Goal: Find specific page/section: Find specific page/section

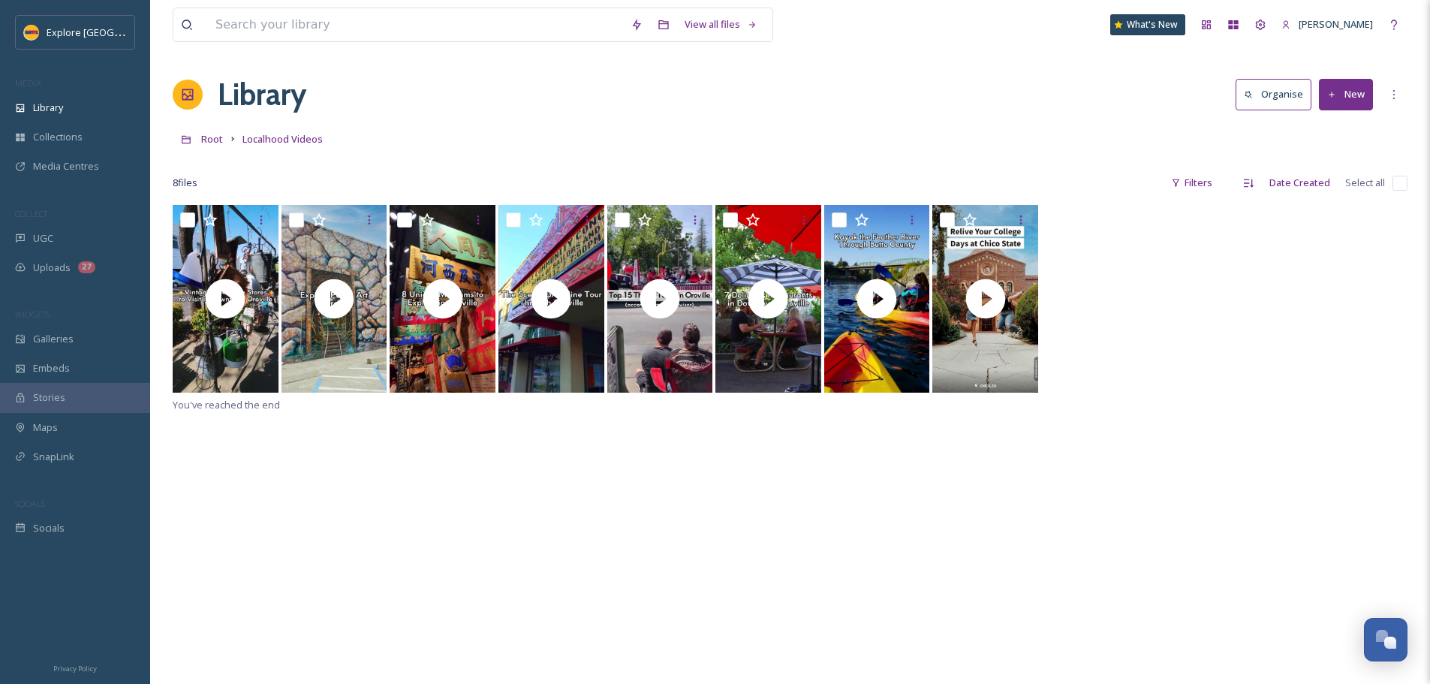
scroll to position [205, 0]
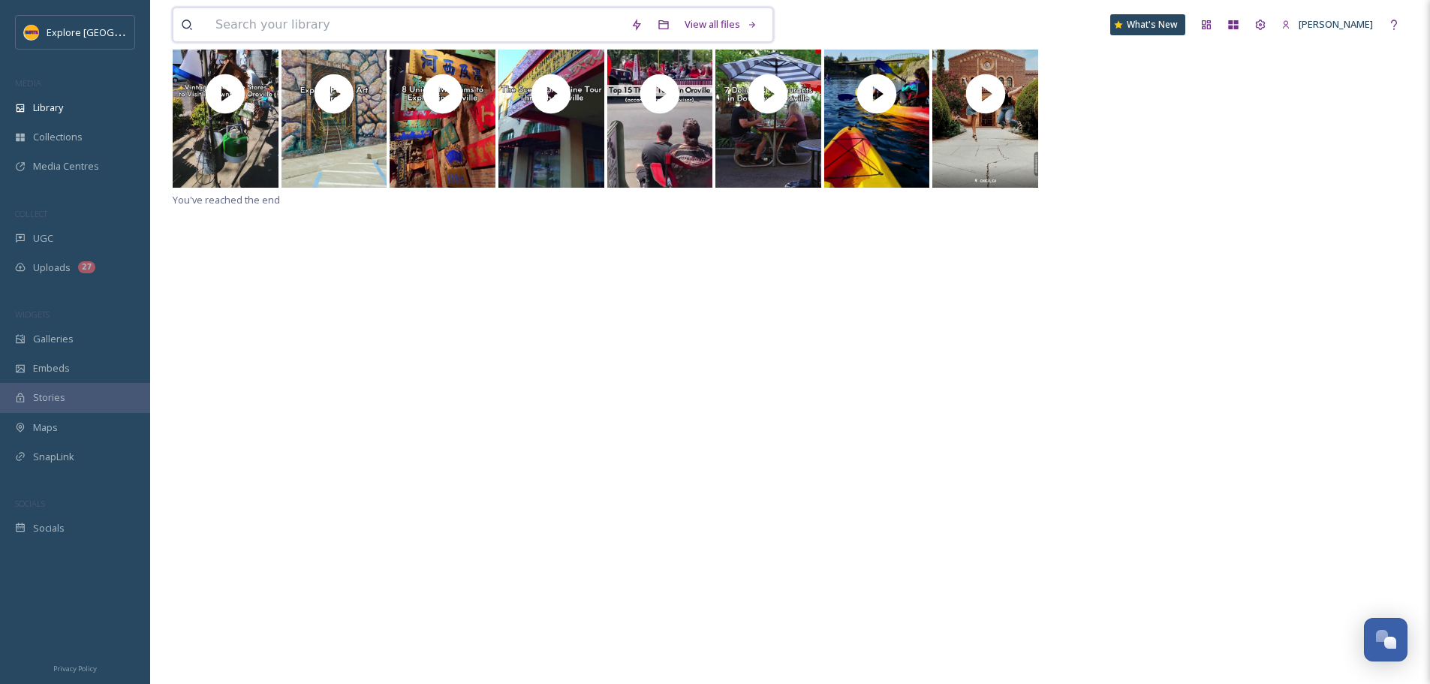
click at [323, 22] on input at bounding box center [415, 24] width 415 height 33
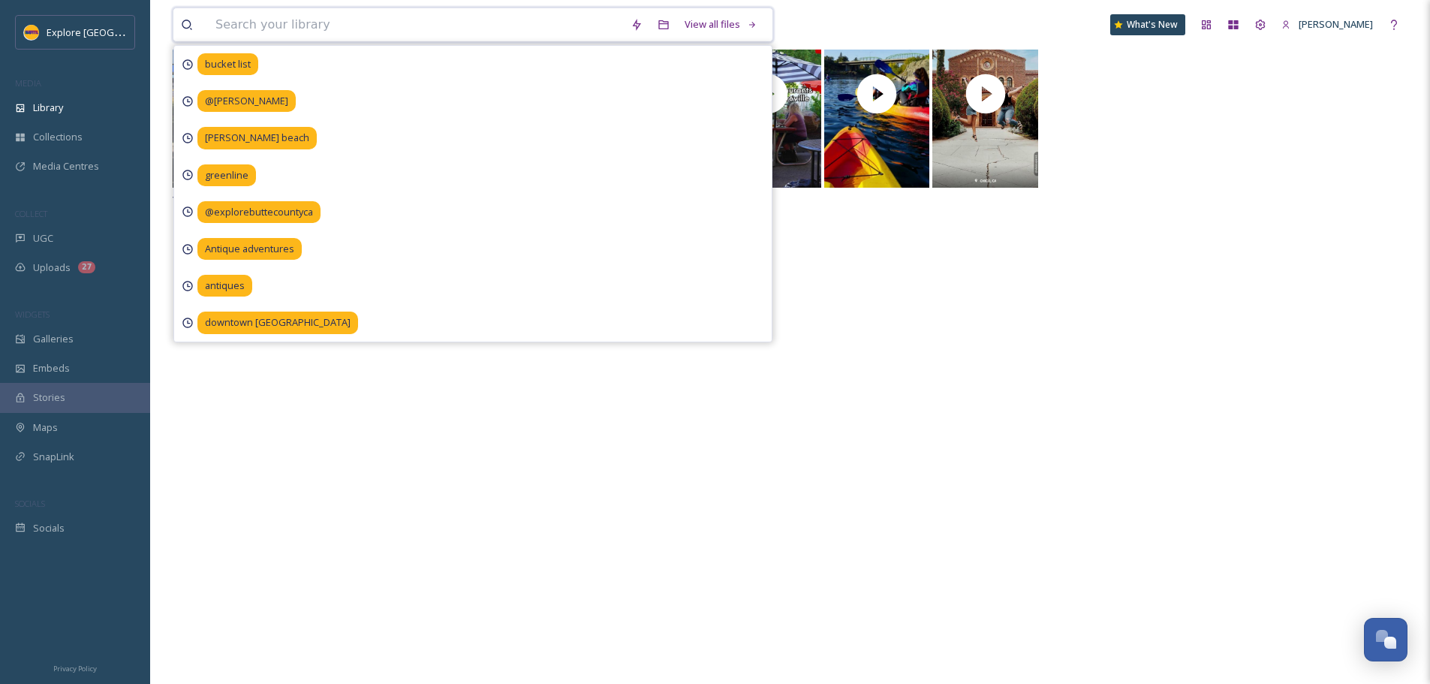
click at [422, 34] on input at bounding box center [415, 24] width 415 height 33
type input "paradise playdium"
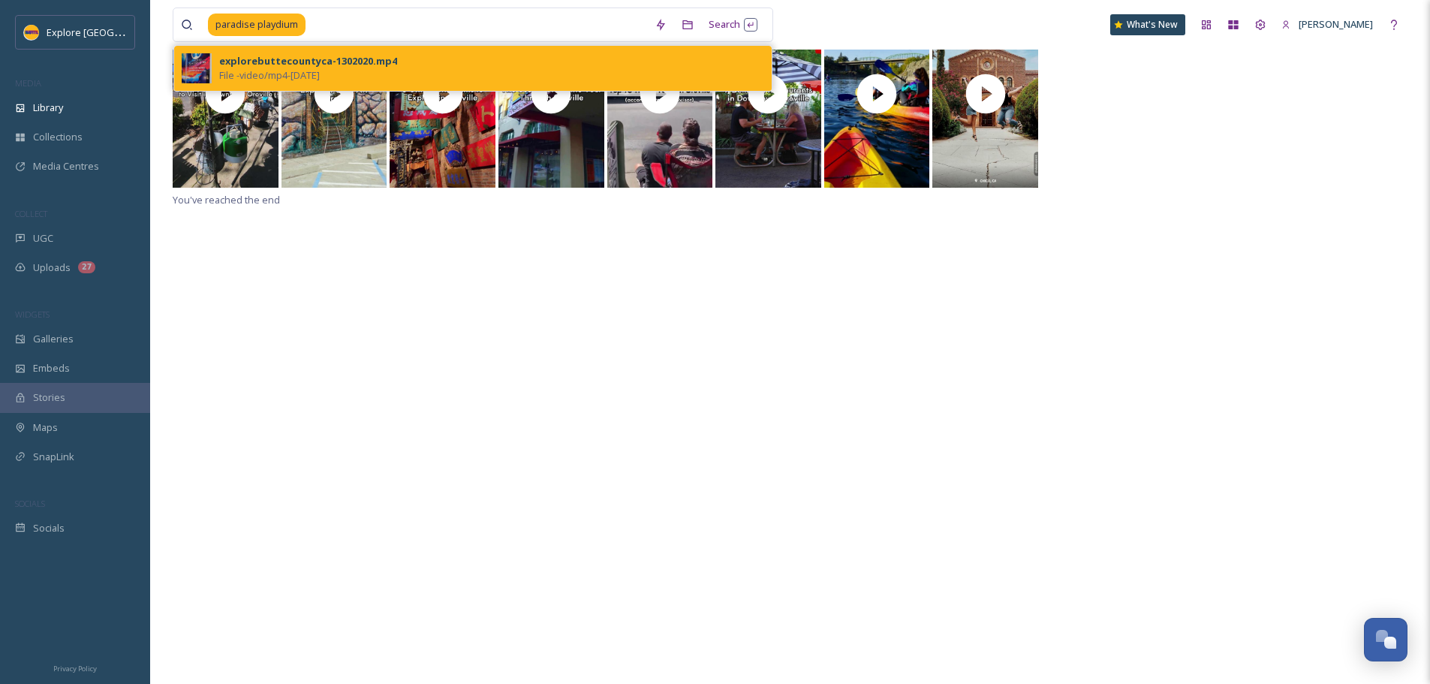
click at [332, 61] on div "explorebuttecountyca-1302020.mp4" at bounding box center [308, 61] width 178 height 14
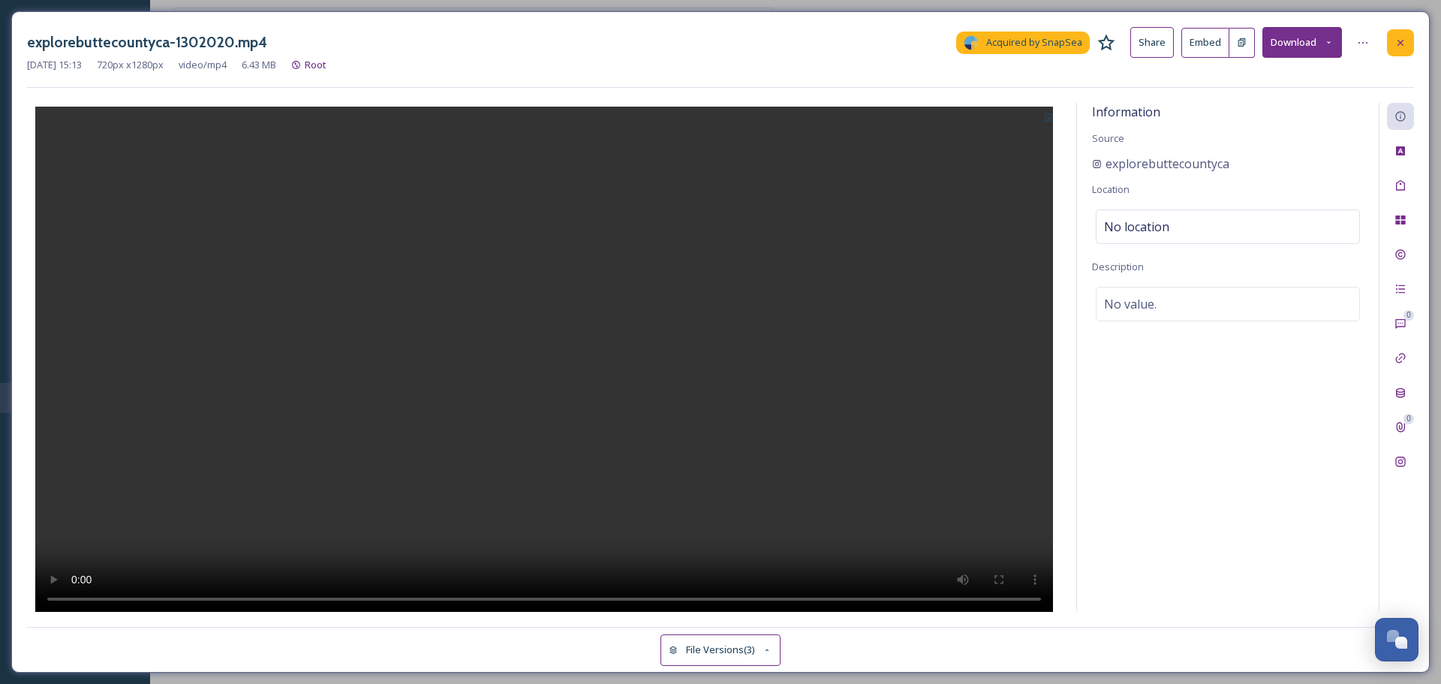
click at [1406, 41] on icon at bounding box center [1400, 43] width 12 height 12
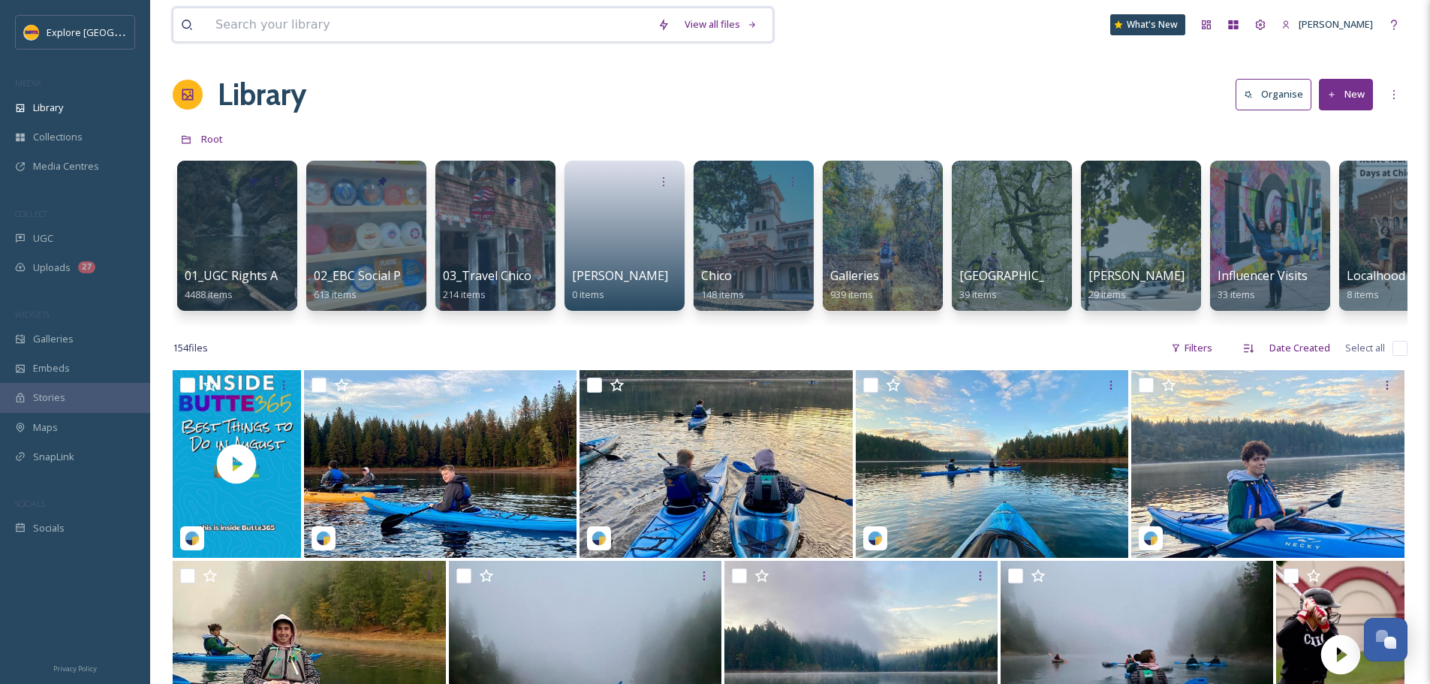
click at [294, 11] on input at bounding box center [429, 24] width 442 height 33
type input "eastern sequoia"
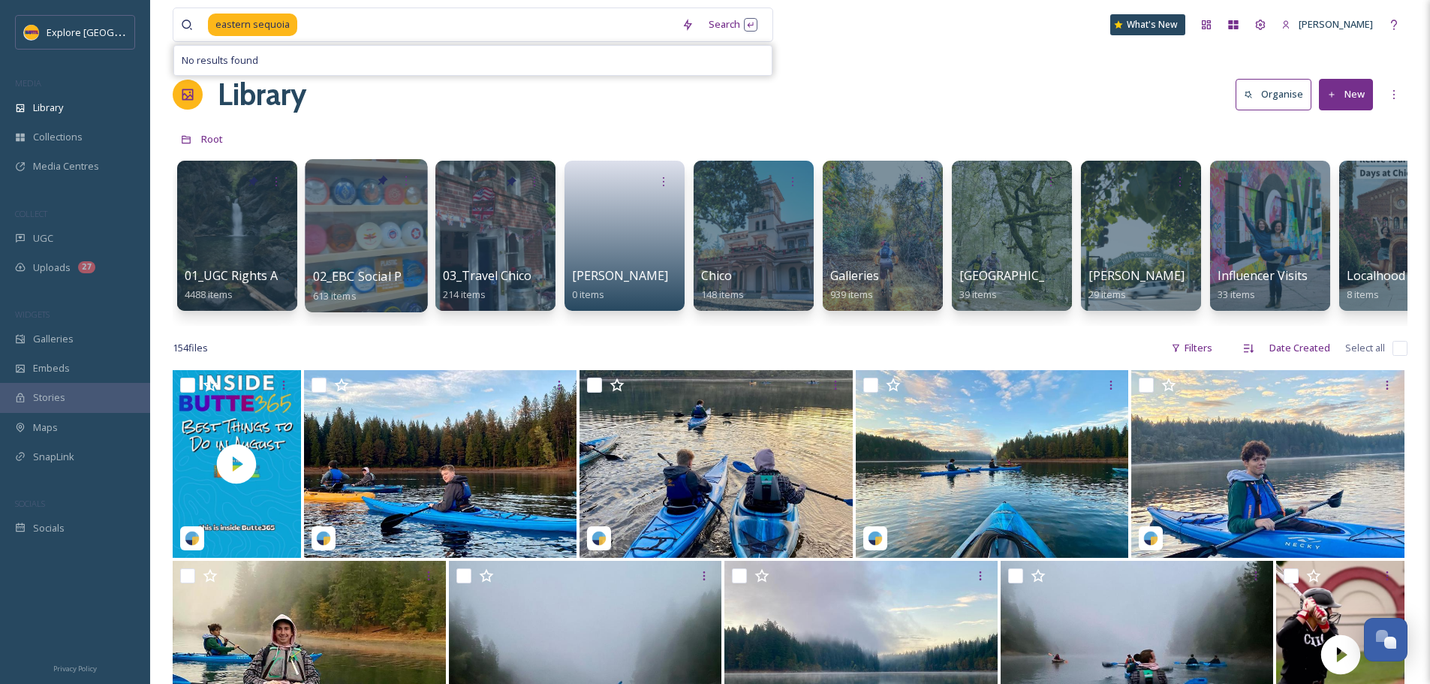
click at [357, 275] on span "02_EBC Social Posts" at bounding box center [369, 276] width 113 height 17
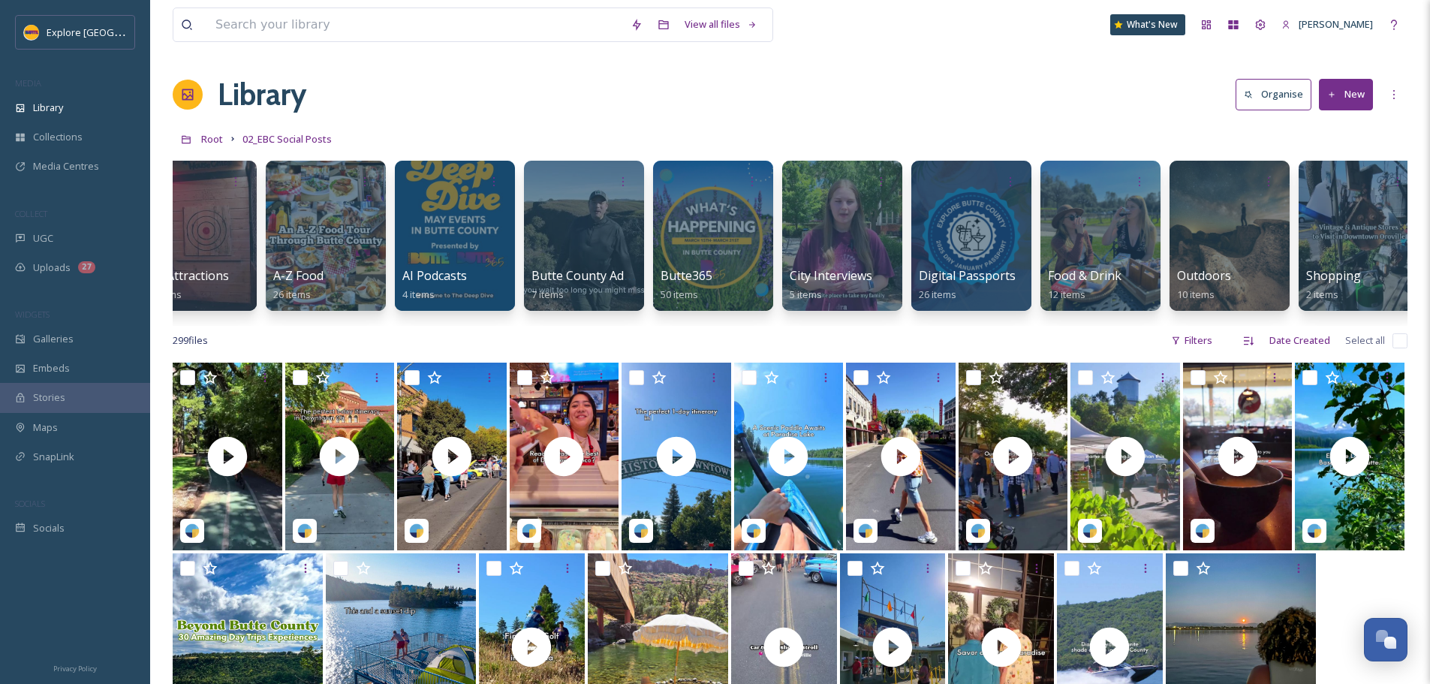
scroll to position [0, 573]
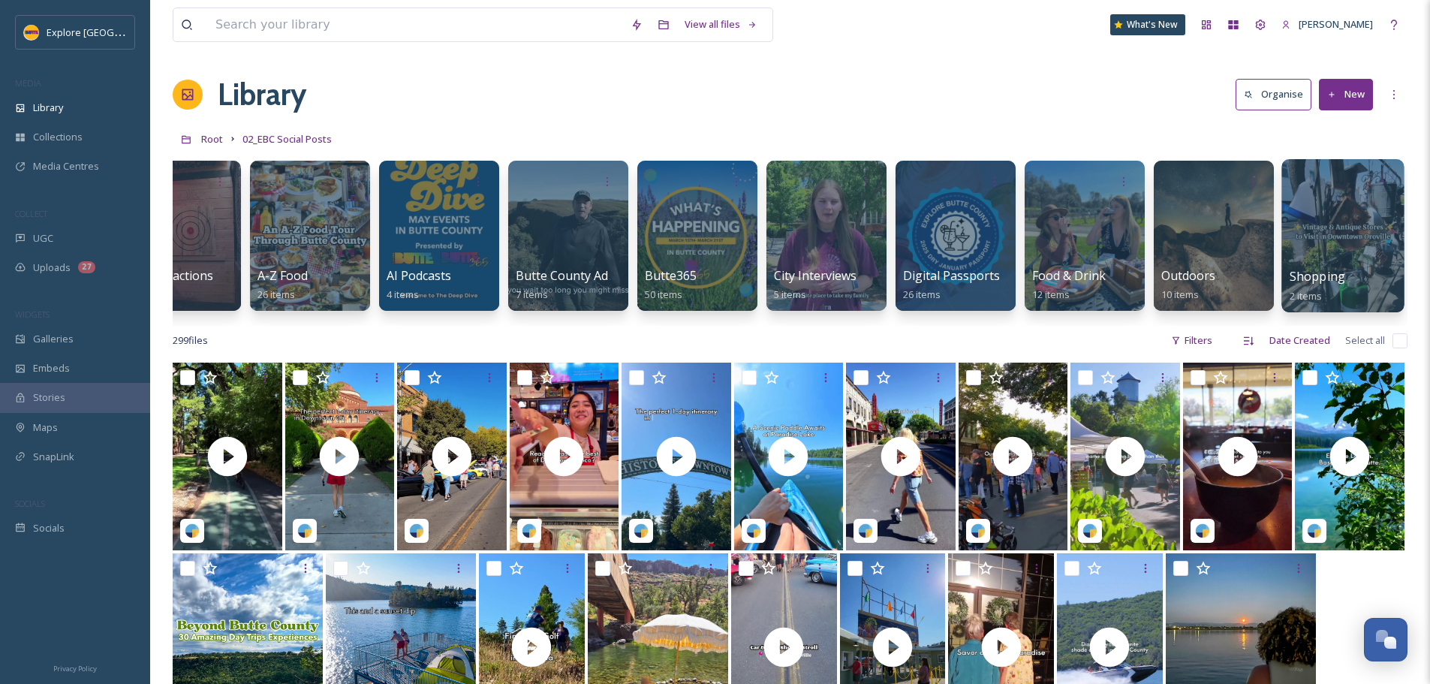
click at [1328, 275] on span "Shopping" at bounding box center [1317, 276] width 56 height 17
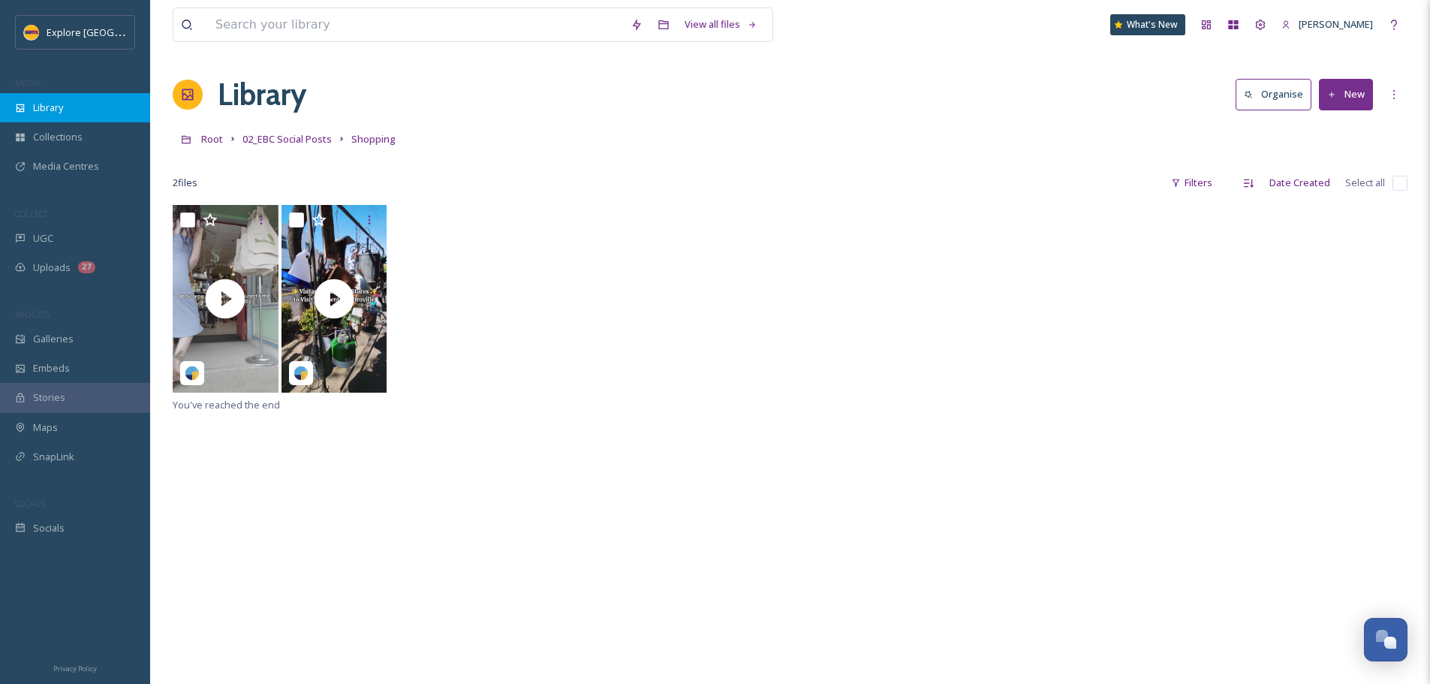
click at [73, 108] on div "Library" at bounding box center [75, 107] width 150 height 29
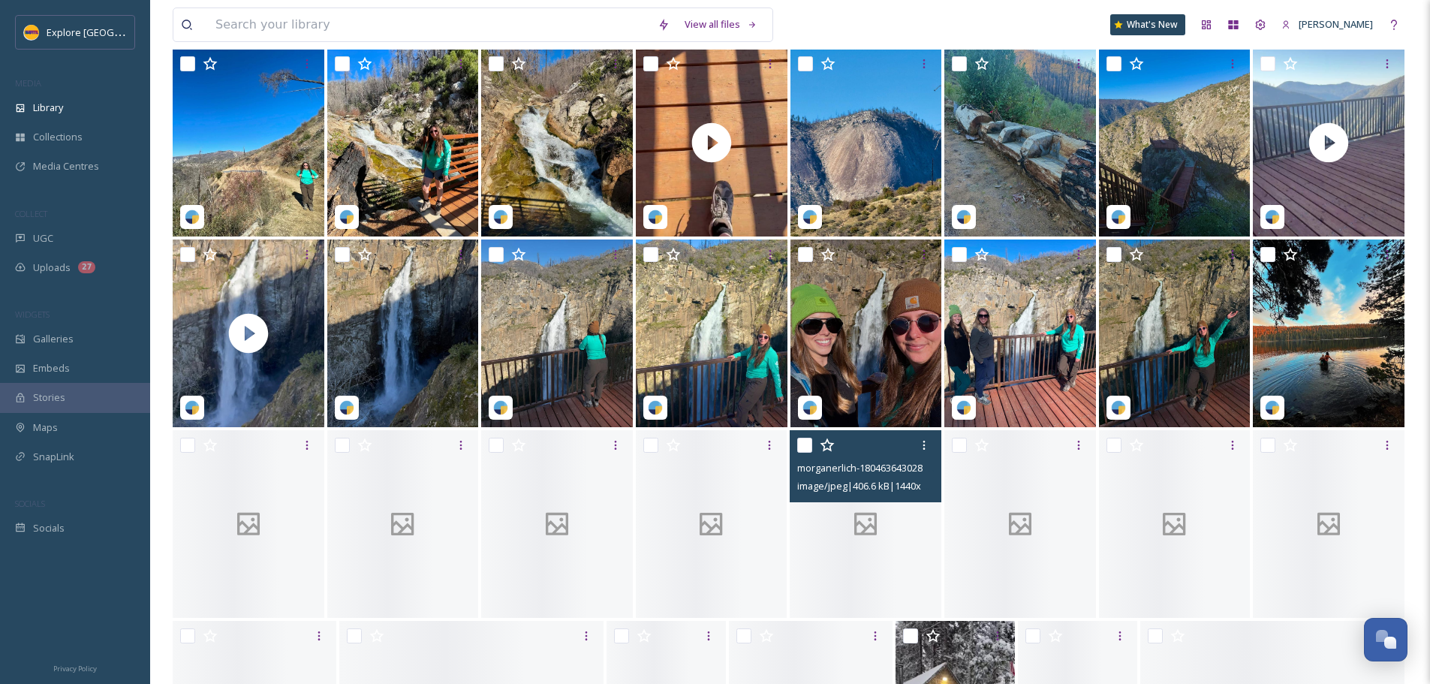
scroll to position [1726, 0]
